Goal: Use online tool/utility: Utilize a website feature to perform a specific function

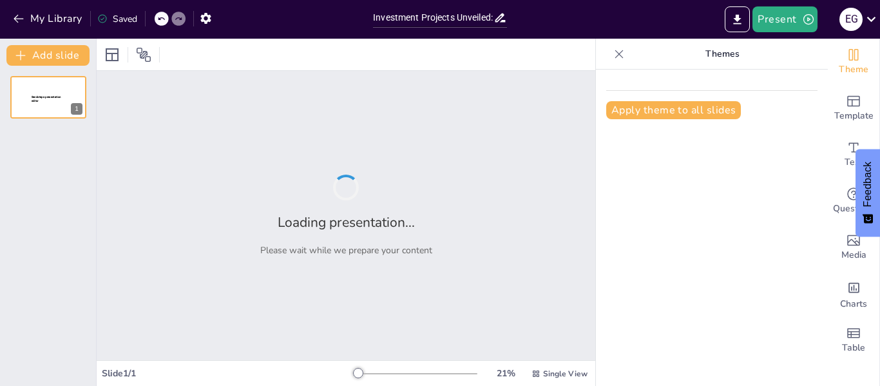
type input "Investment Projects Unveiled: A Comprehensive Guide to Their Stages"
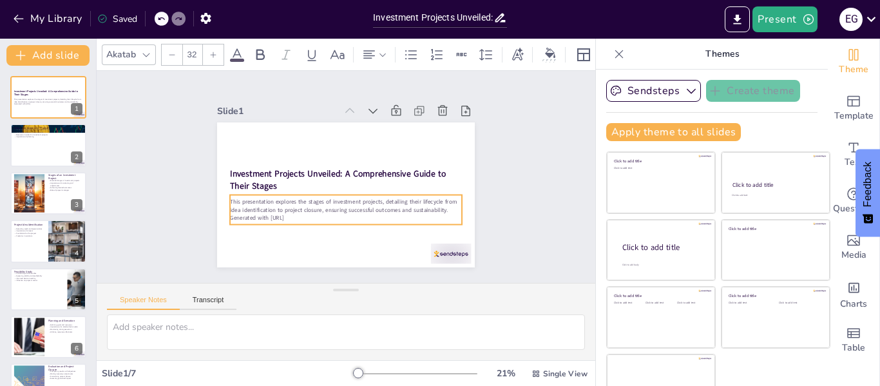
click at [372, 187] on div "Investment Projects Unveiled: A Comprehensive Guide to Their Stages This presen…" at bounding box center [386, 212] width 173 height 191
click at [474, 204] on div "Slide 1 Investment Projects Unveiled: A Comprehensive Guide to Their Stages Thi…" at bounding box center [346, 177] width 370 height 274
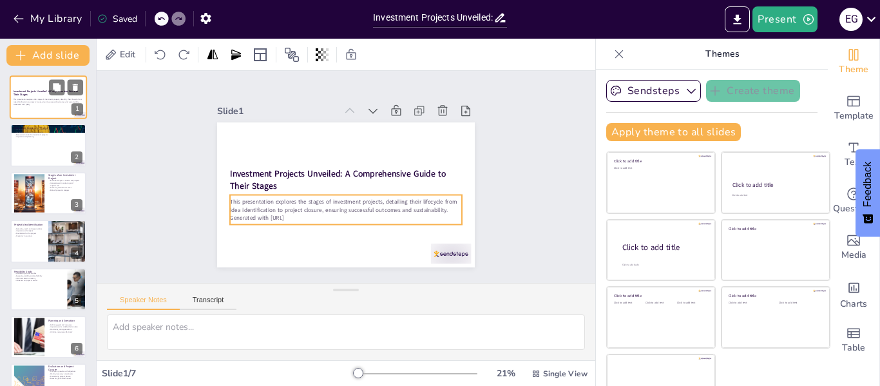
click at [40, 100] on p "This presentation explores the stages of investment projects, detailing their l…" at bounding box center [49, 101] width 70 height 5
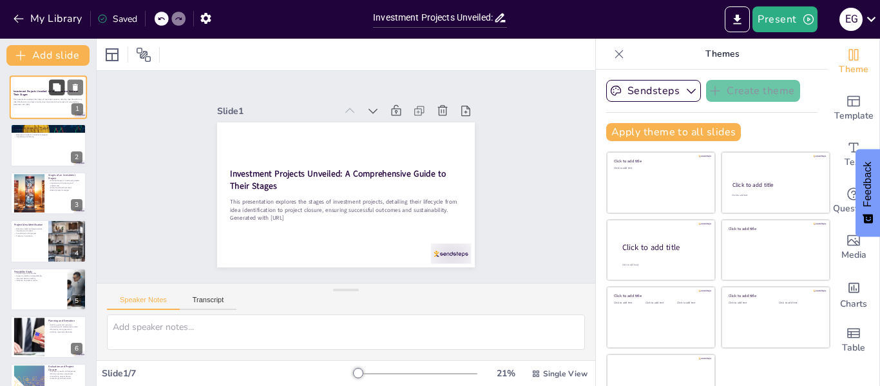
click at [57, 82] on button at bounding box center [56, 86] width 15 height 15
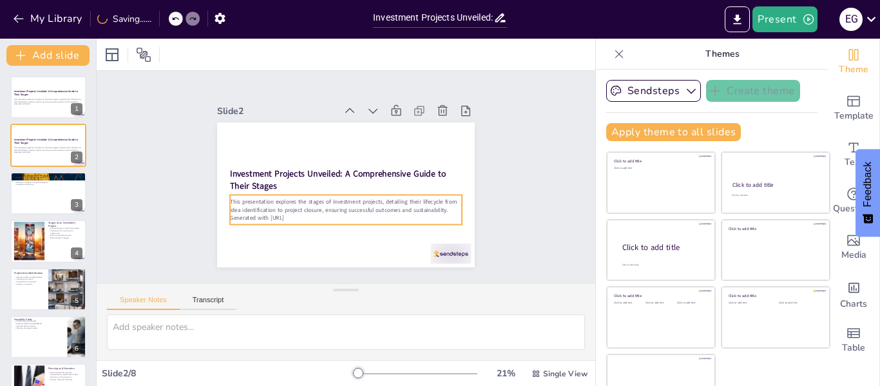
scroll to position [30, 0]
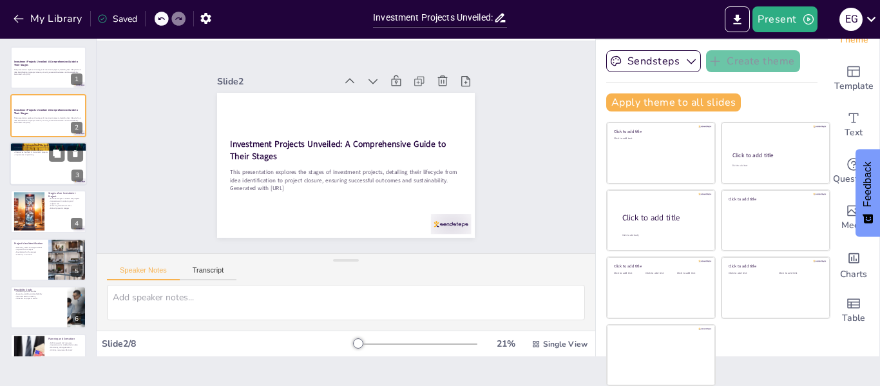
click at [18, 170] on div at bounding box center [48, 164] width 77 height 44
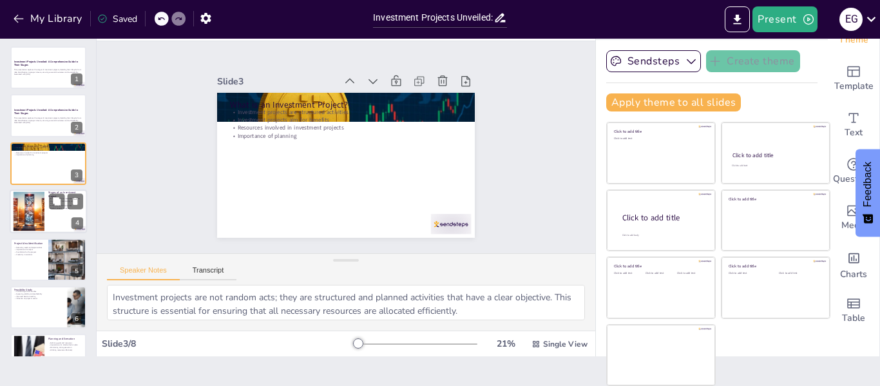
click at [26, 200] on div at bounding box center [29, 211] width 70 height 39
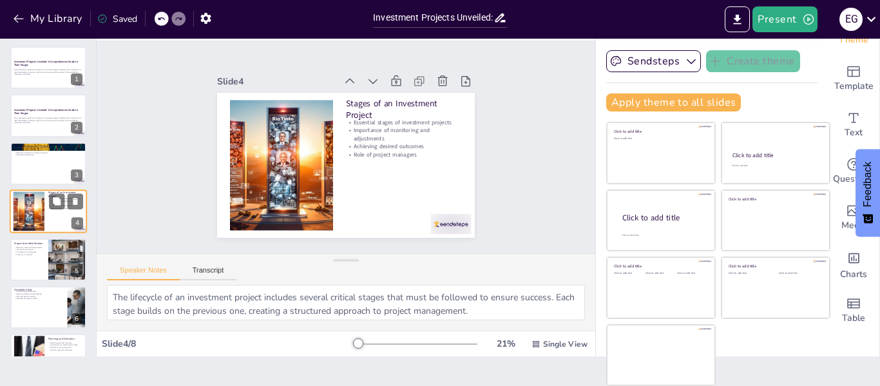
scroll to position [15, 0]
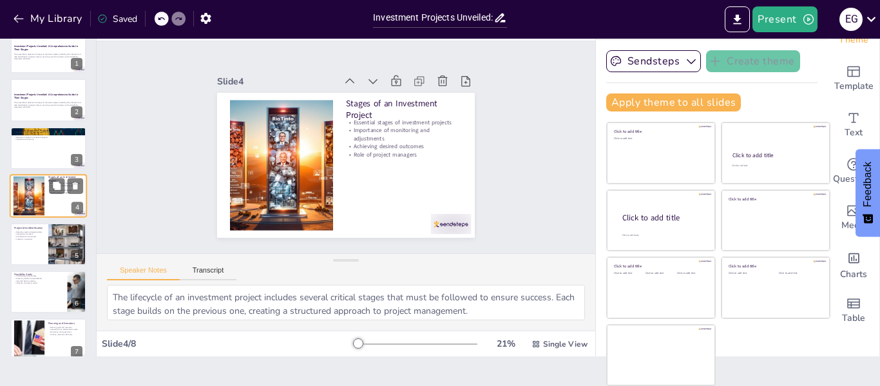
click at [26, 200] on div at bounding box center [29, 195] width 70 height 39
click at [25, 245] on div at bounding box center [48, 244] width 77 height 44
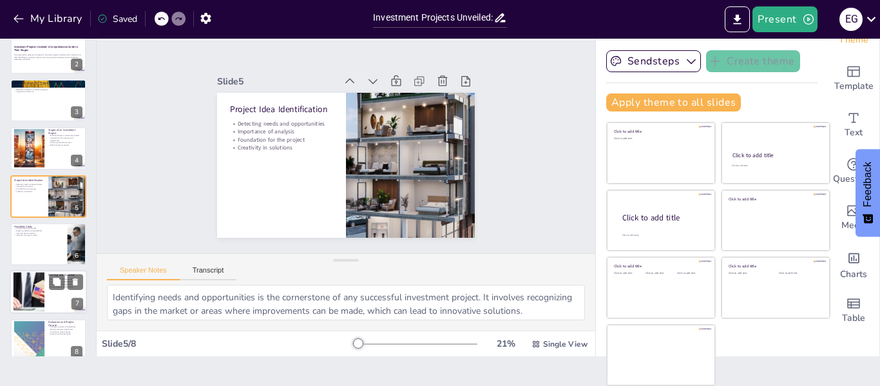
click at [36, 285] on div at bounding box center [28, 291] width 66 height 39
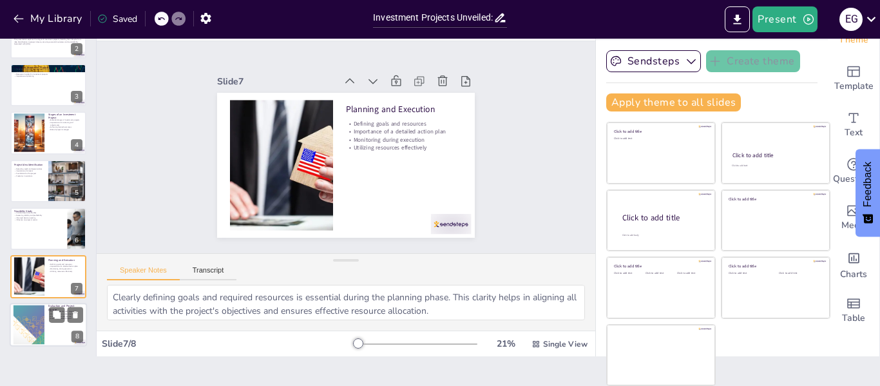
click at [41, 310] on div at bounding box center [29, 324] width 120 height 39
type textarea "Comparing the actual results with the planned objectives is a crucial step in t…"
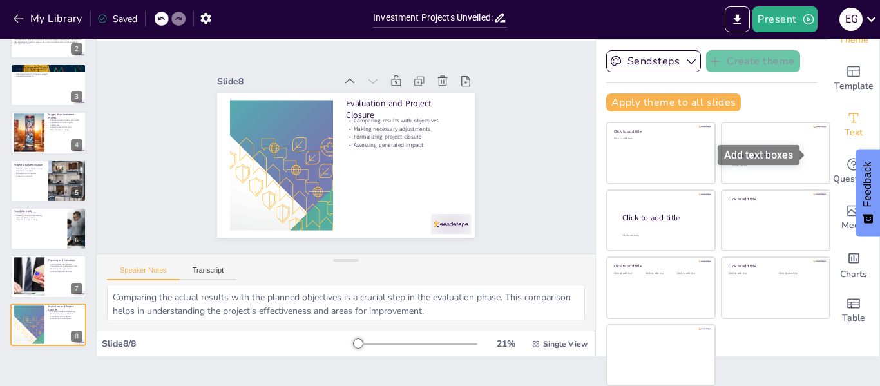
scroll to position [0, 0]
